Goal: Task Accomplishment & Management: Complete application form

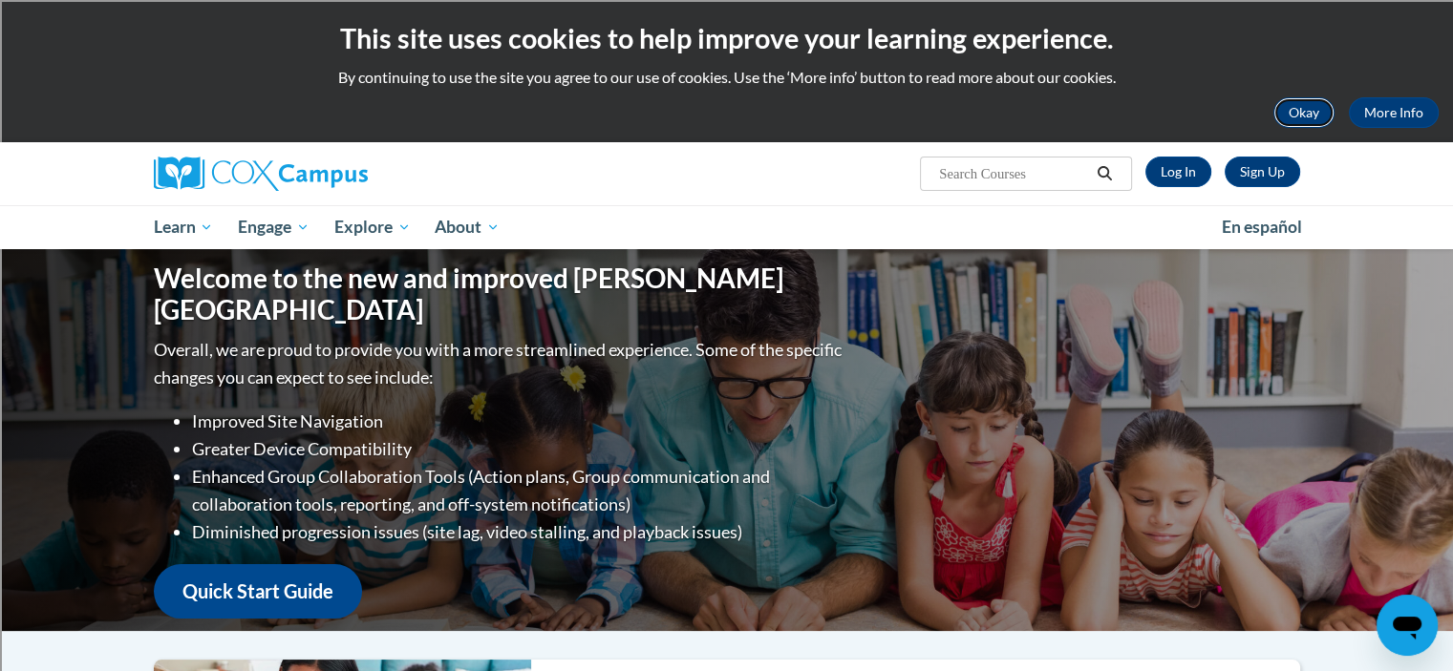
click at [1311, 111] on button "Okay" at bounding box center [1303, 112] width 61 height 31
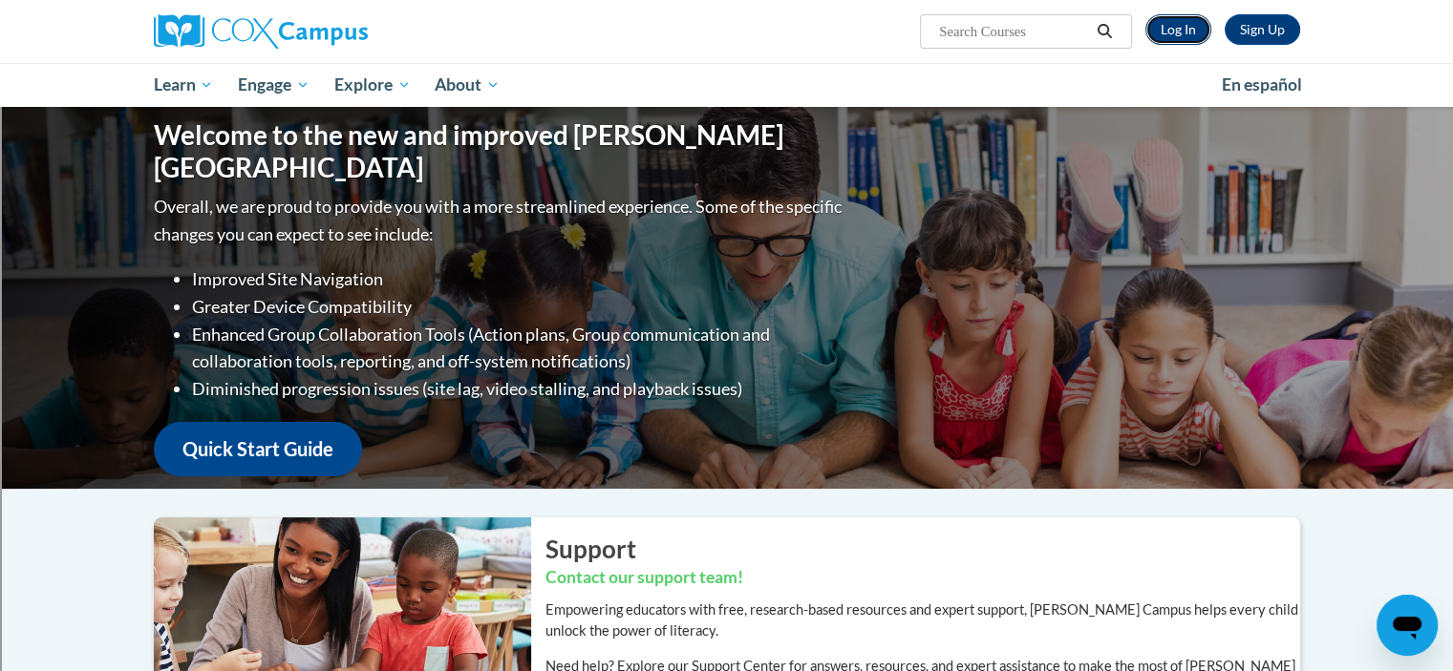
click at [1178, 27] on link "Log In" at bounding box center [1178, 29] width 66 height 31
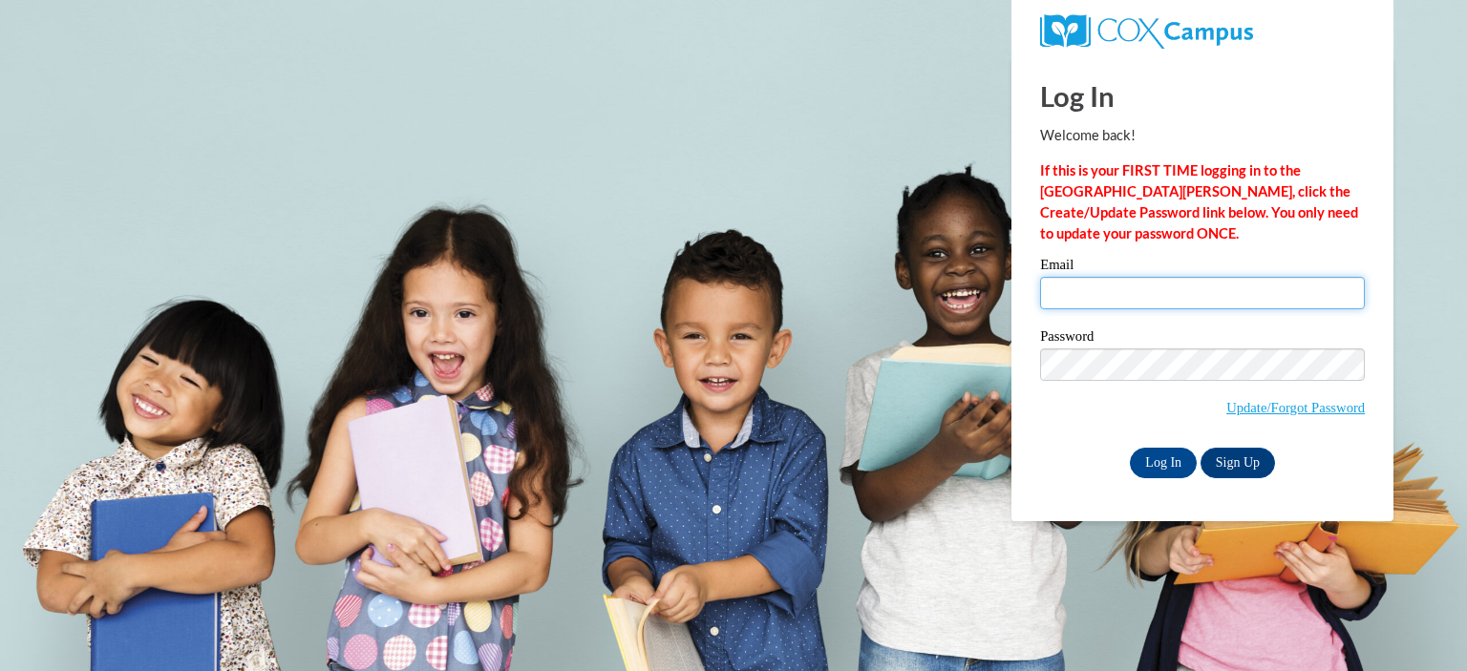
click at [1160, 287] on input "Email" at bounding box center [1202, 293] width 325 height 32
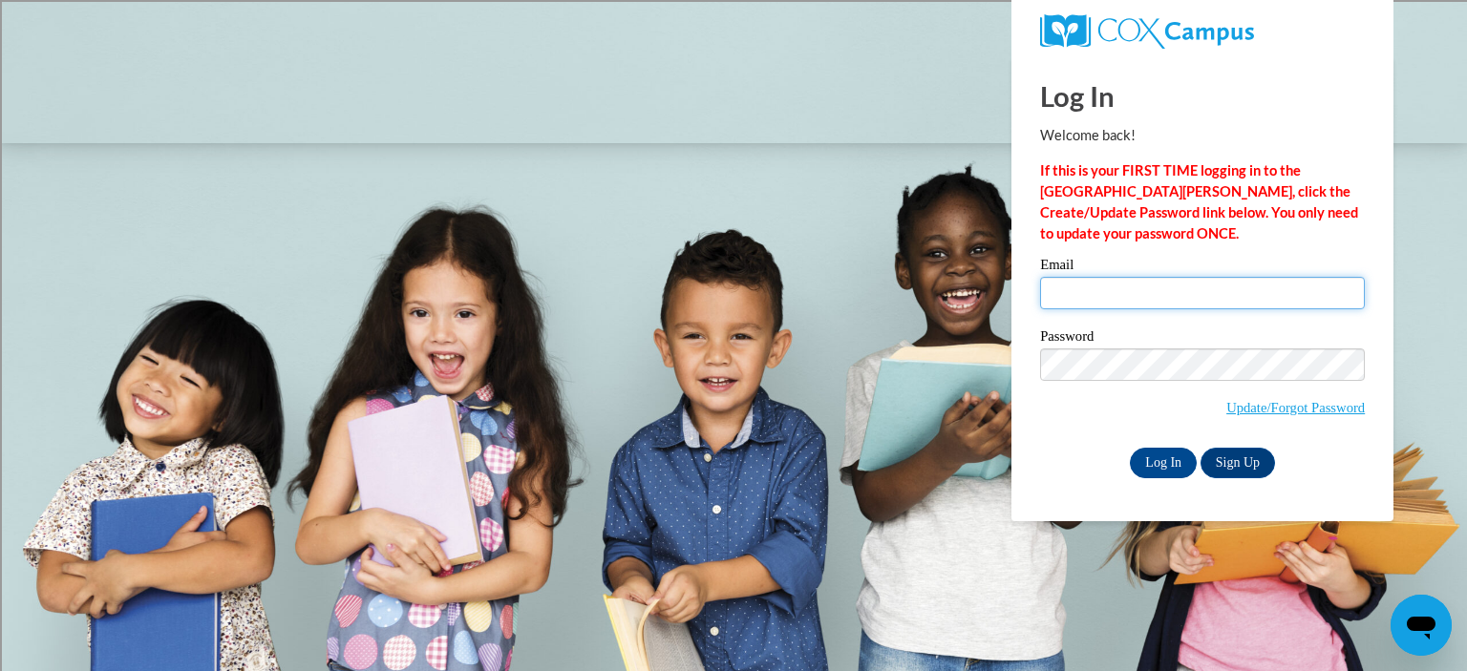
click at [1070, 291] on input "Email" at bounding box center [1202, 293] width 325 height 32
type input "[EMAIL_ADDRESS][DOMAIN_NAME]"
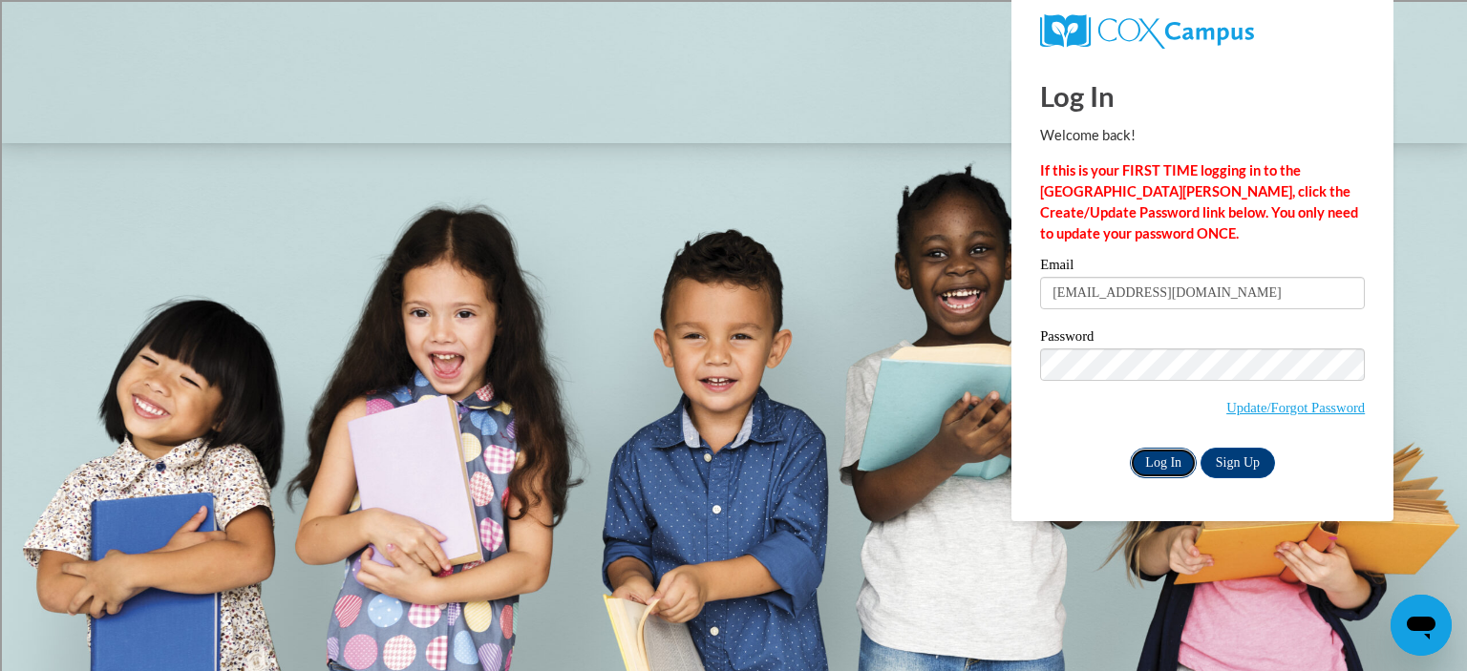
click at [1166, 465] on input "Log In" at bounding box center [1163, 463] width 67 height 31
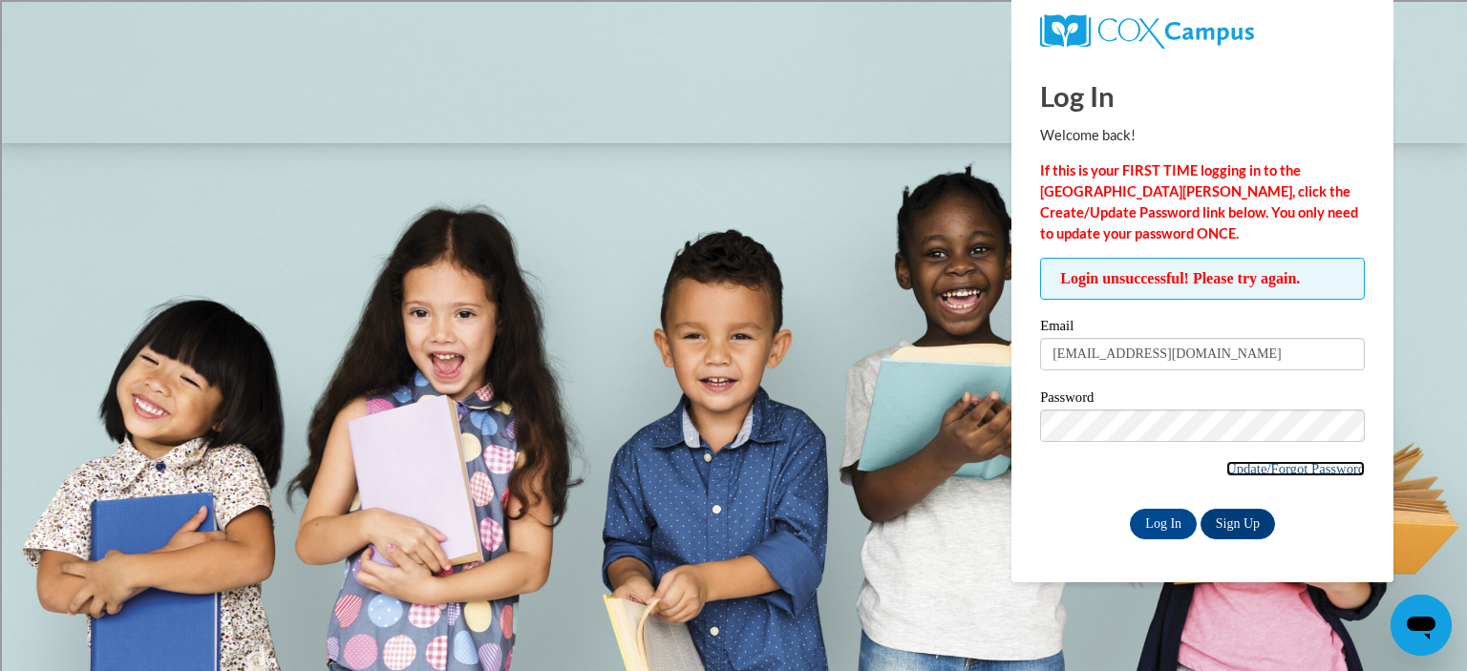
click at [1286, 465] on link "Update/Forgot Password" at bounding box center [1295, 468] width 138 height 15
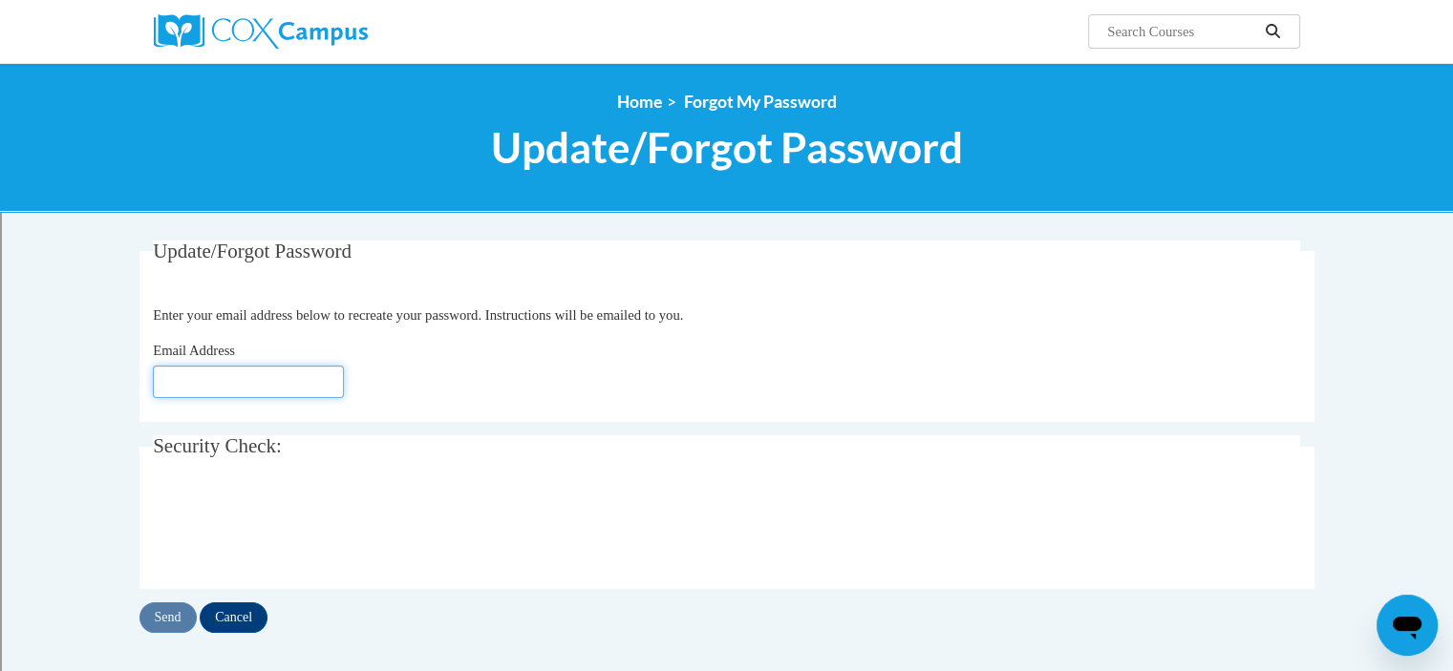
click at [312, 379] on input "Email Address" at bounding box center [248, 382] width 191 height 32
type input "[EMAIL_ADDRESS][DOMAIN_NAME]"
click at [172, 616] on input "Send" at bounding box center [167, 618] width 57 height 31
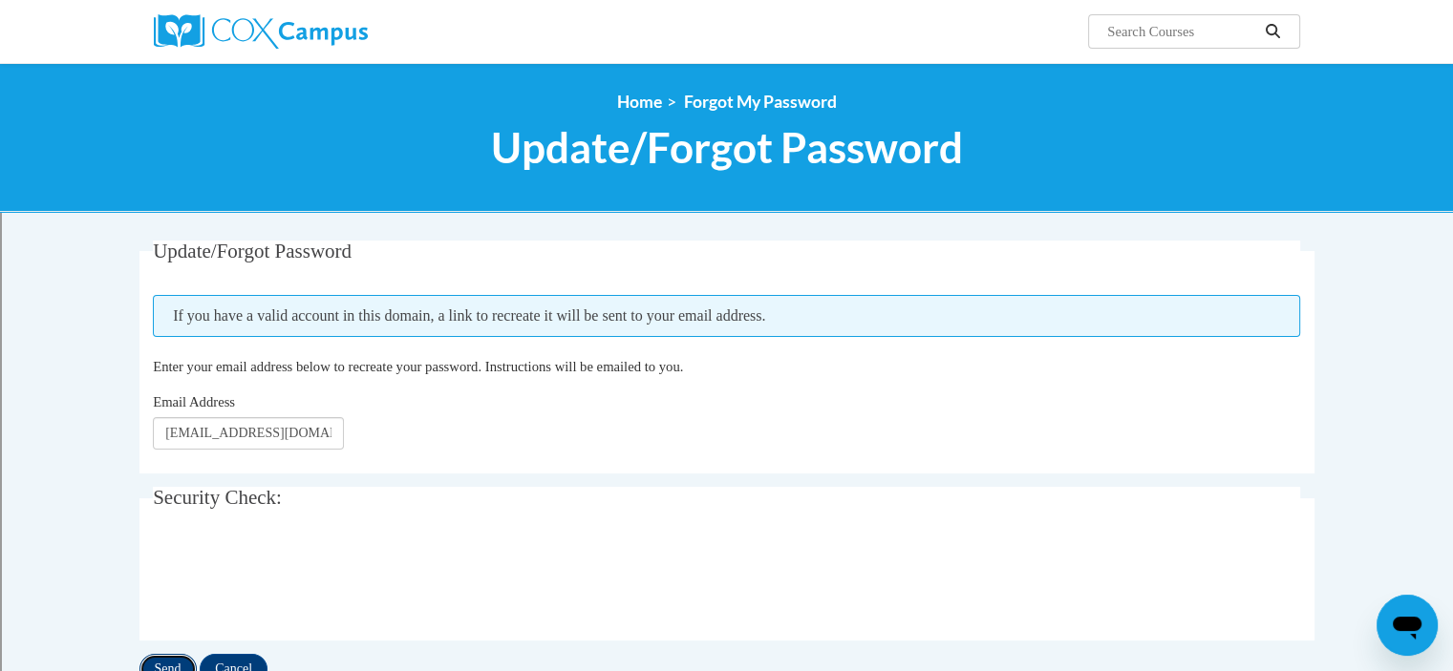
click at [172, 664] on input "Send" at bounding box center [167, 669] width 57 height 31
click at [176, 664] on input "Send" at bounding box center [167, 669] width 57 height 31
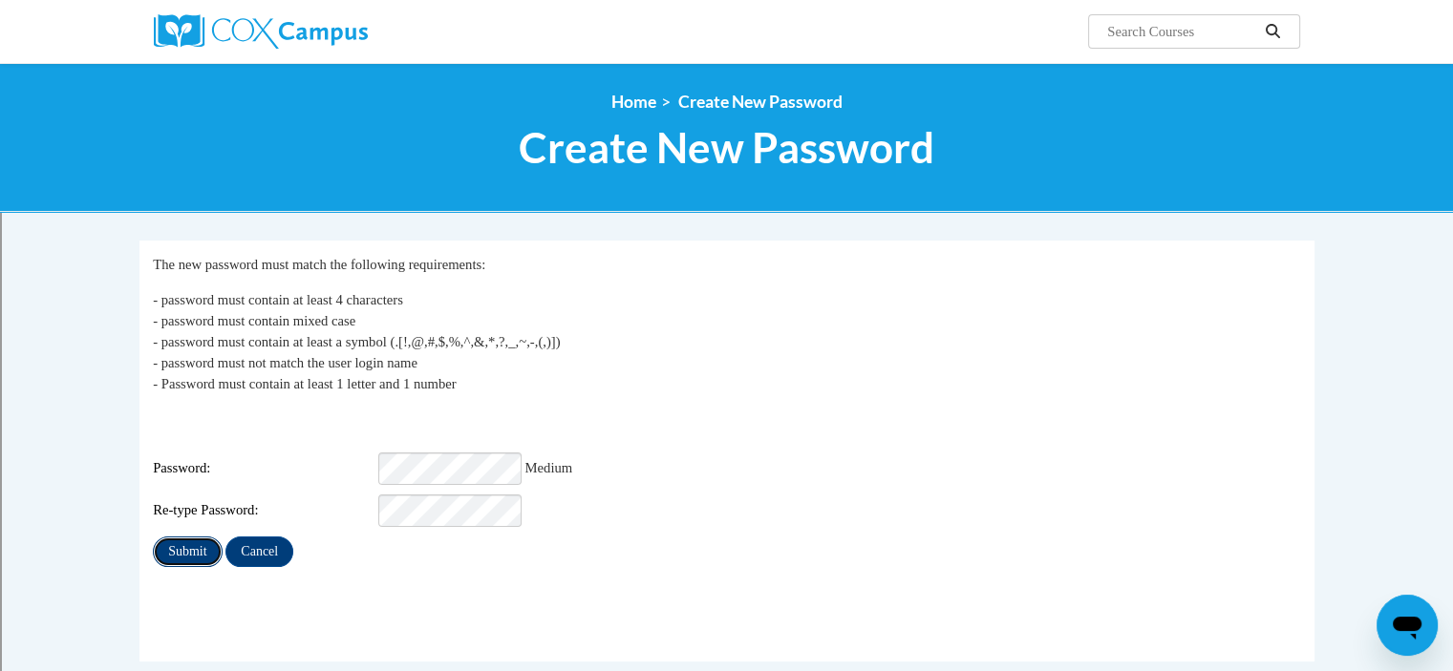
click at [188, 541] on input "Submit" at bounding box center [187, 552] width 69 height 31
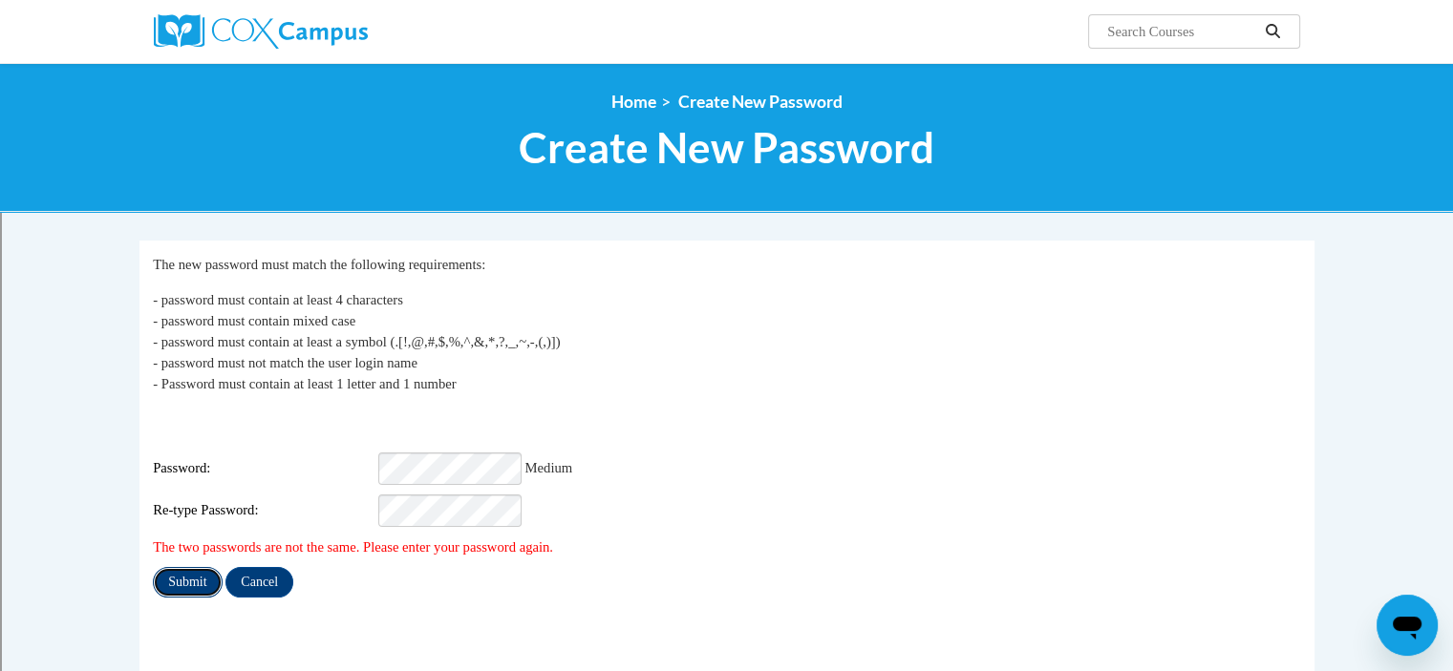
click at [181, 567] on input "Submit" at bounding box center [187, 582] width 69 height 31
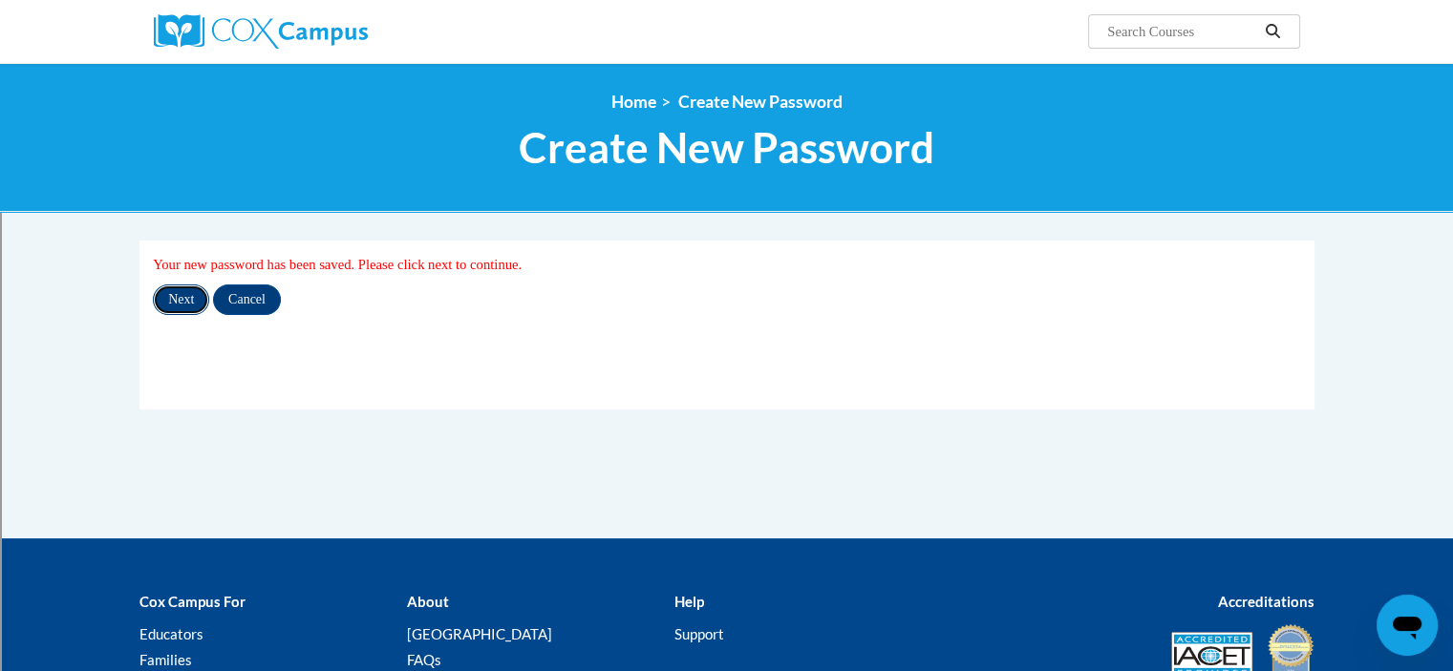
click at [183, 298] on input "Next" at bounding box center [181, 300] width 56 height 31
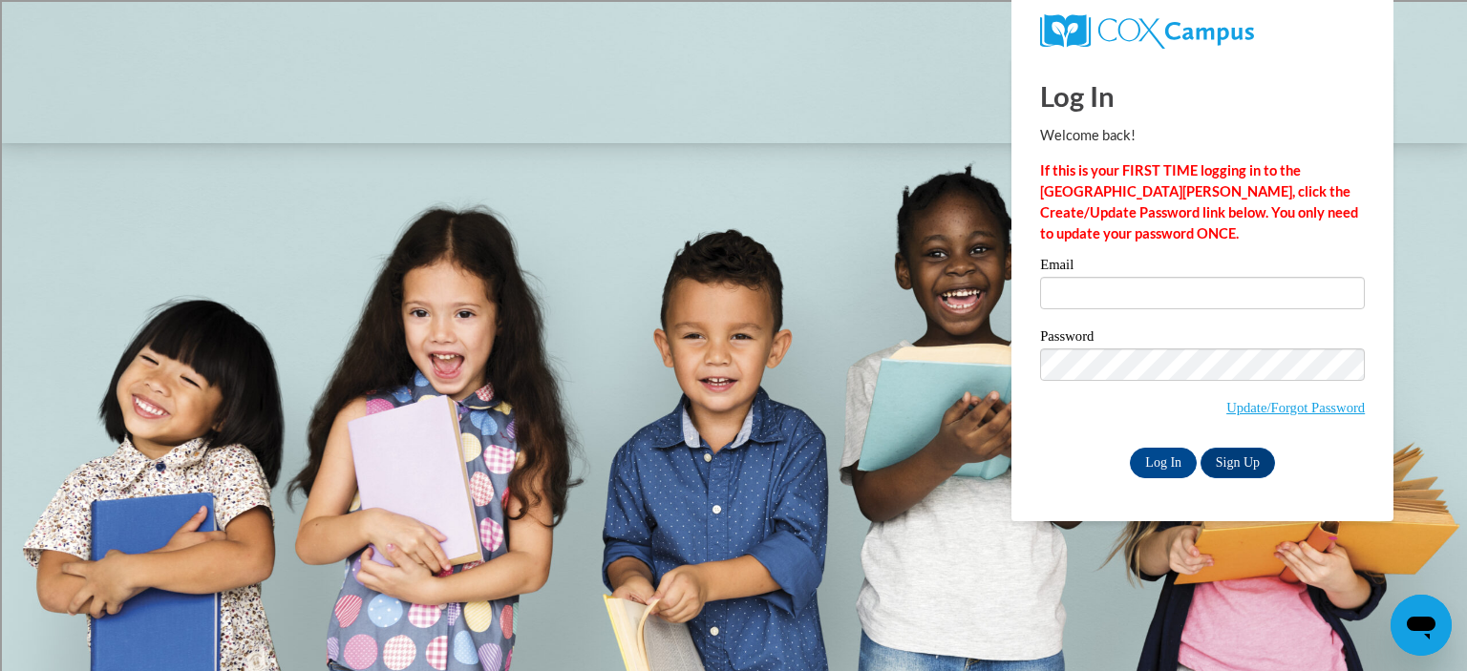
type input "[EMAIL_ADDRESS][DOMAIN_NAME]"
click at [1077, 468] on div "Log In Sign Up" at bounding box center [1202, 463] width 325 height 31
click at [1160, 465] on input "Log In" at bounding box center [1163, 463] width 67 height 31
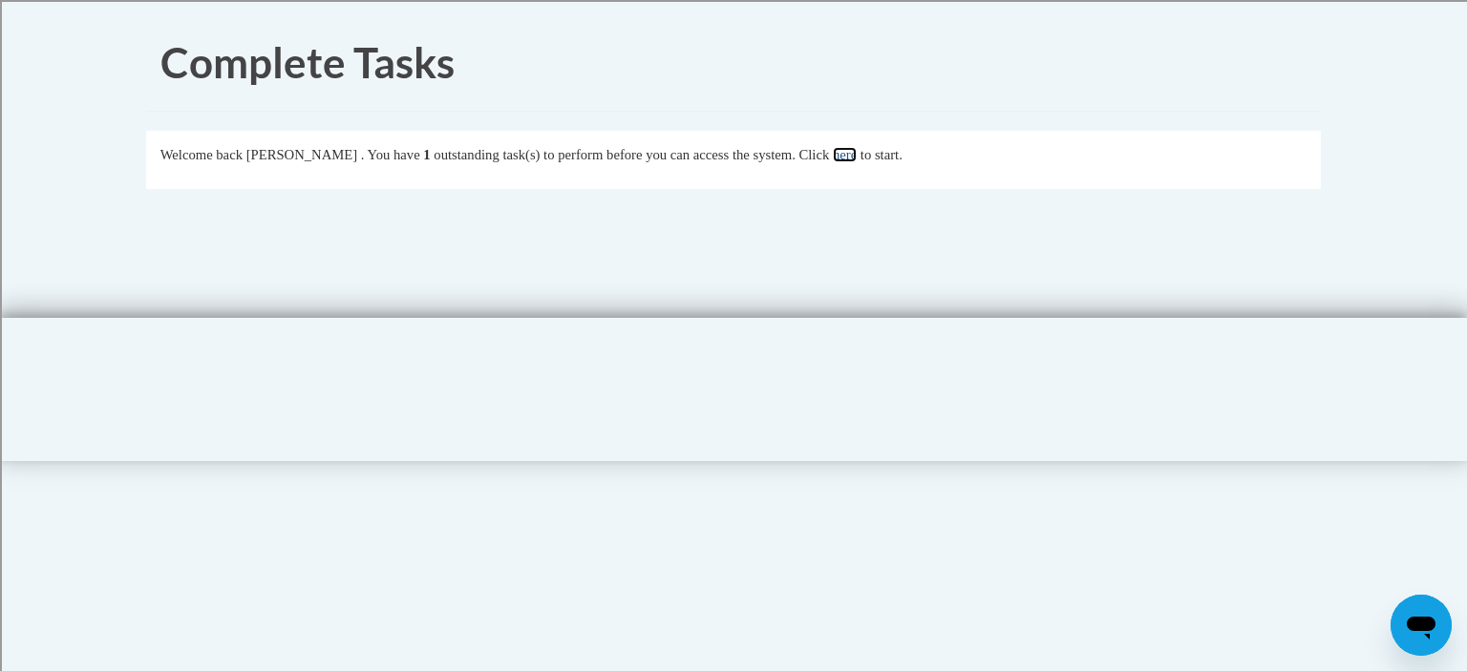
click at [857, 153] on link "here" at bounding box center [845, 154] width 24 height 15
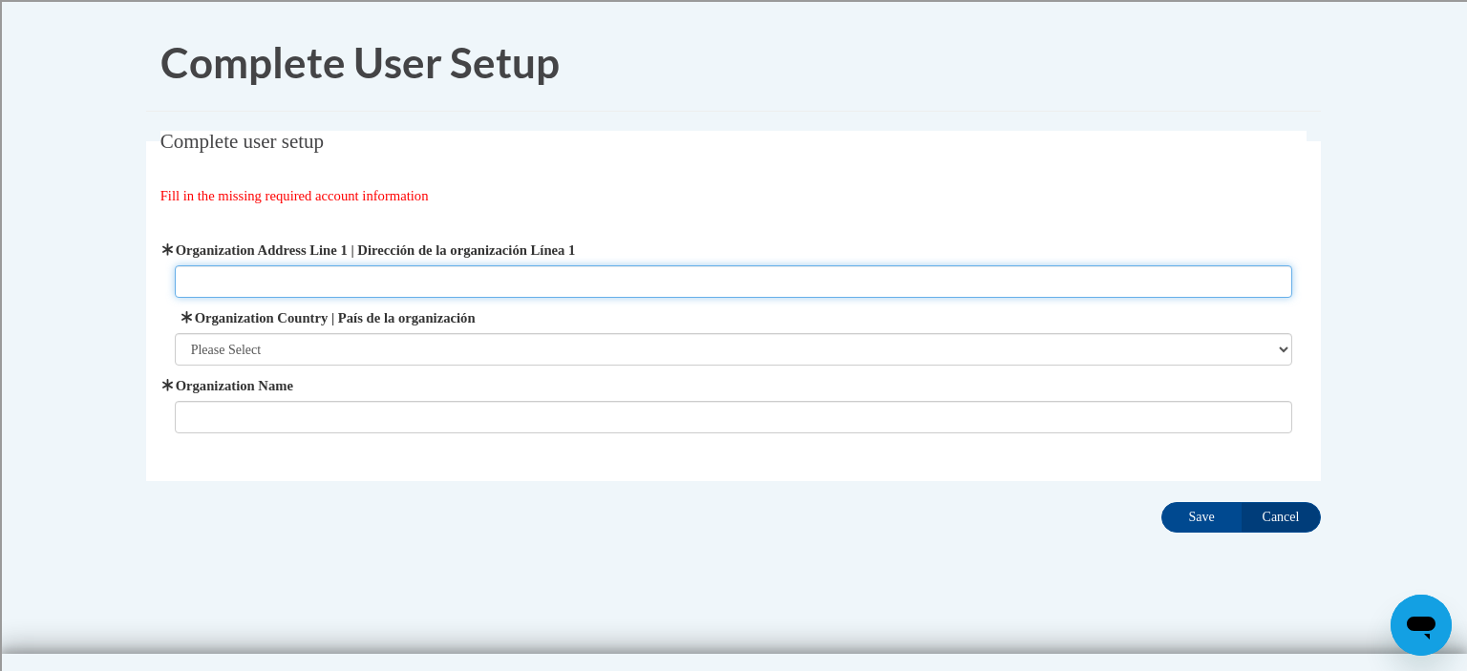
click at [238, 281] on input "Organization Address Line 1 | Dirección de la organización Línea 1" at bounding box center [734, 281] width 1118 height 32
type input "[STREET_ADDRESS][PERSON_NAME]"
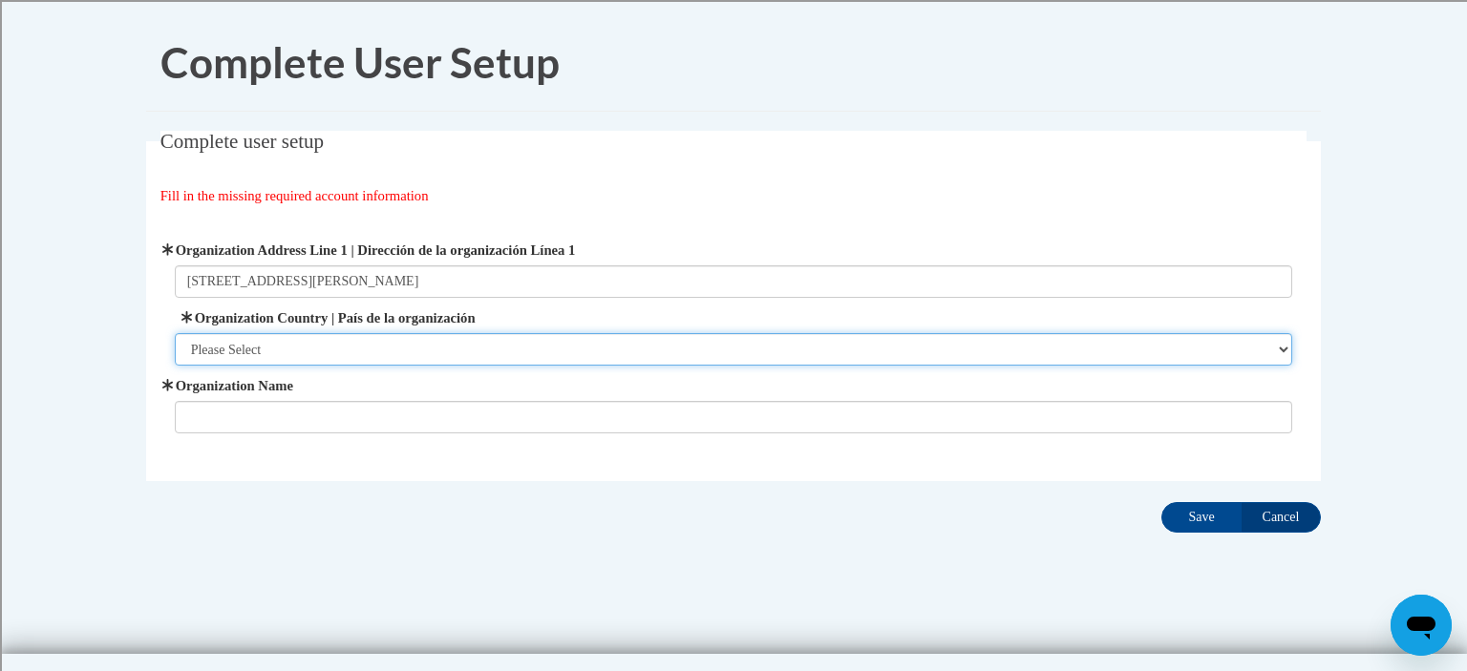
click at [263, 350] on select "Please Select [GEOGRAPHIC_DATA] | [GEOGRAPHIC_DATA] Outside of [GEOGRAPHIC_DATA…" at bounding box center [734, 349] width 1118 height 32
select select "ad49bcad-a171-4b2e-b99c-48b446064914"
click at [175, 333] on select "Please Select [GEOGRAPHIC_DATA] | [GEOGRAPHIC_DATA] Outside of [GEOGRAPHIC_DATA…" at bounding box center [734, 349] width 1118 height 32
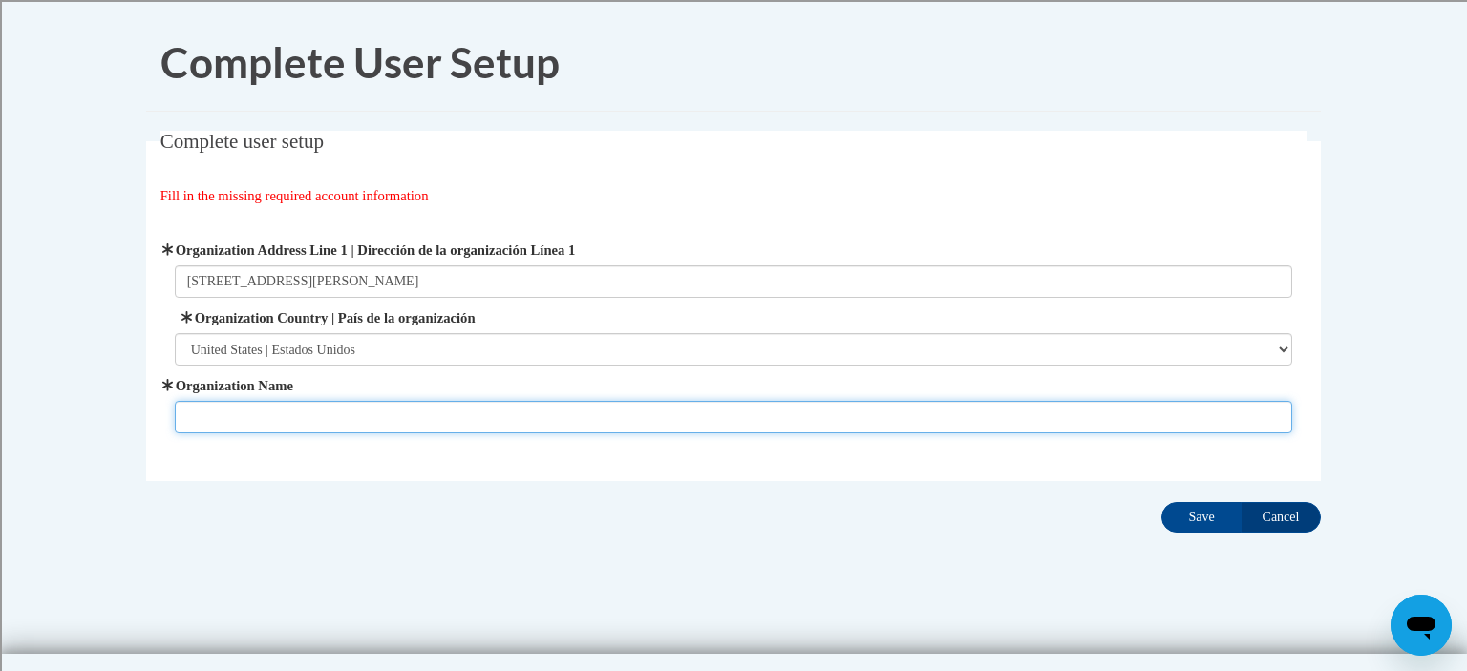
click at [295, 407] on input "Organization Name" at bounding box center [734, 417] width 1118 height 32
type input "[PERSON_NAME][GEOGRAPHIC_DATA]"
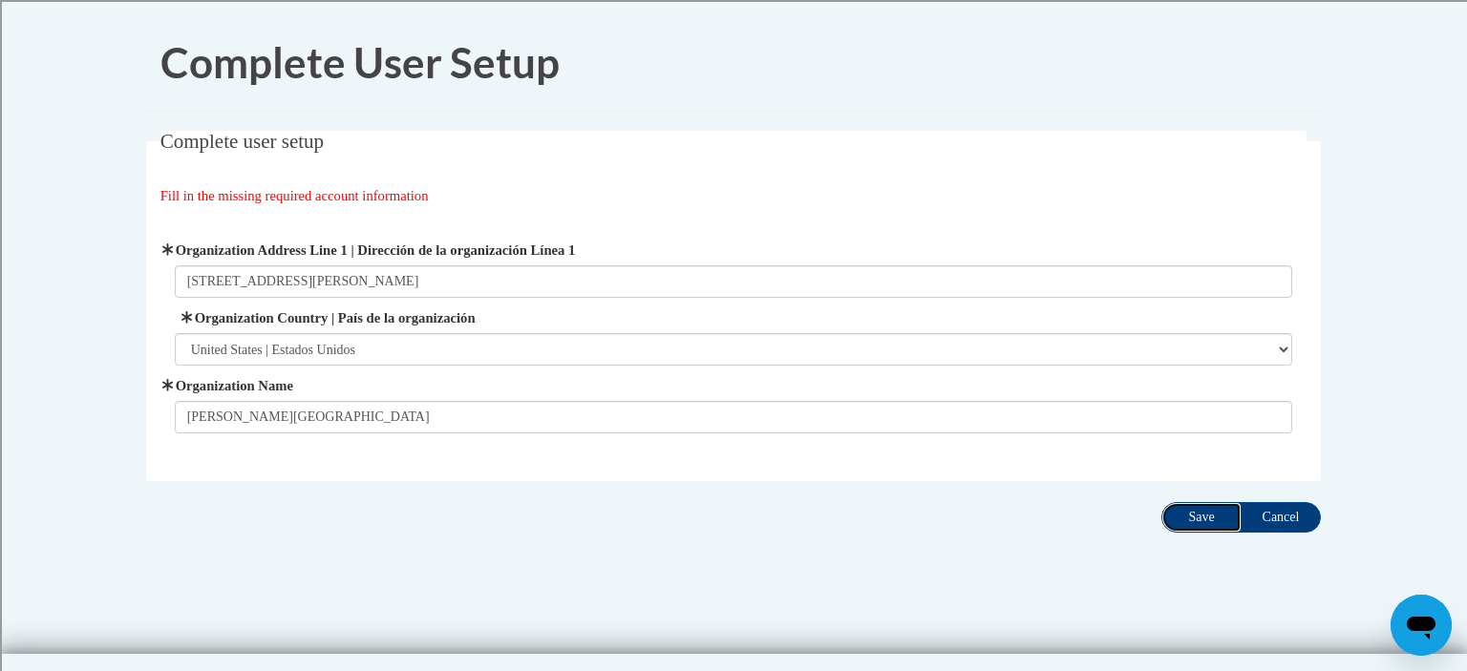
click at [1197, 519] on input "Save" at bounding box center [1201, 517] width 80 height 31
